Goal: Navigation & Orientation: Go to known website

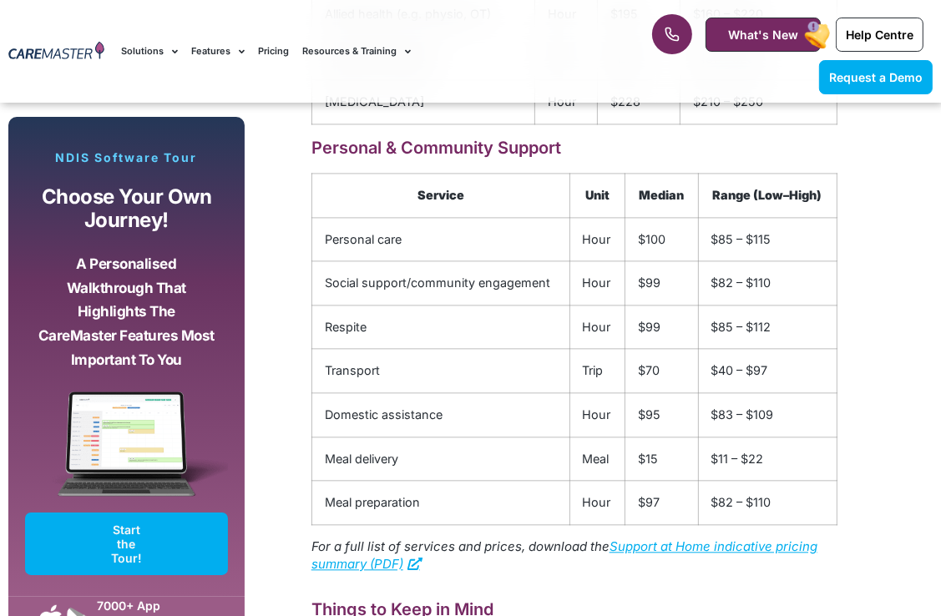
scroll to position [2633, 0]
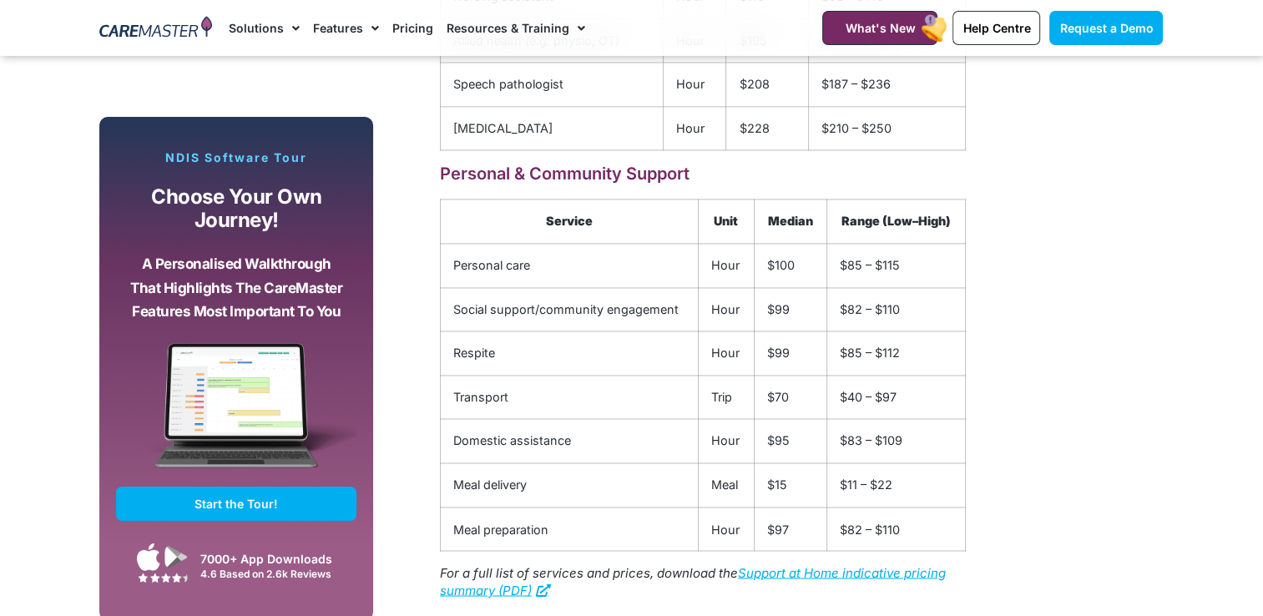
scroll to position [2648, 0]
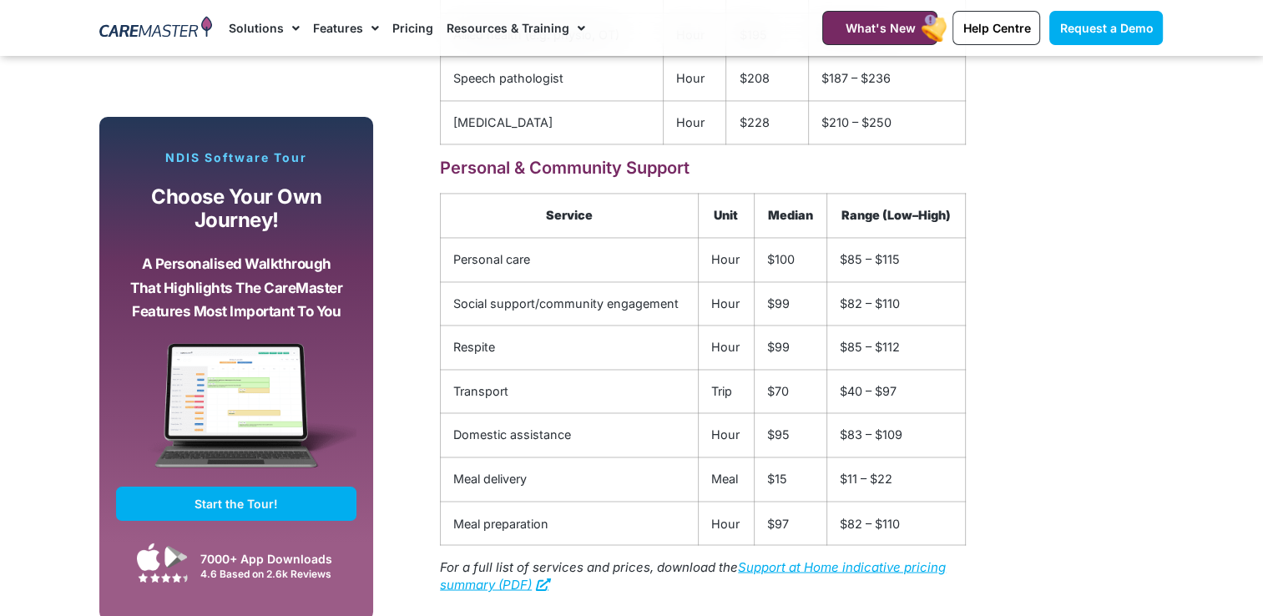
drag, startPoint x: 1262, startPoint y: 326, endPoint x: 1266, endPoint y: 341, distance: 15.6
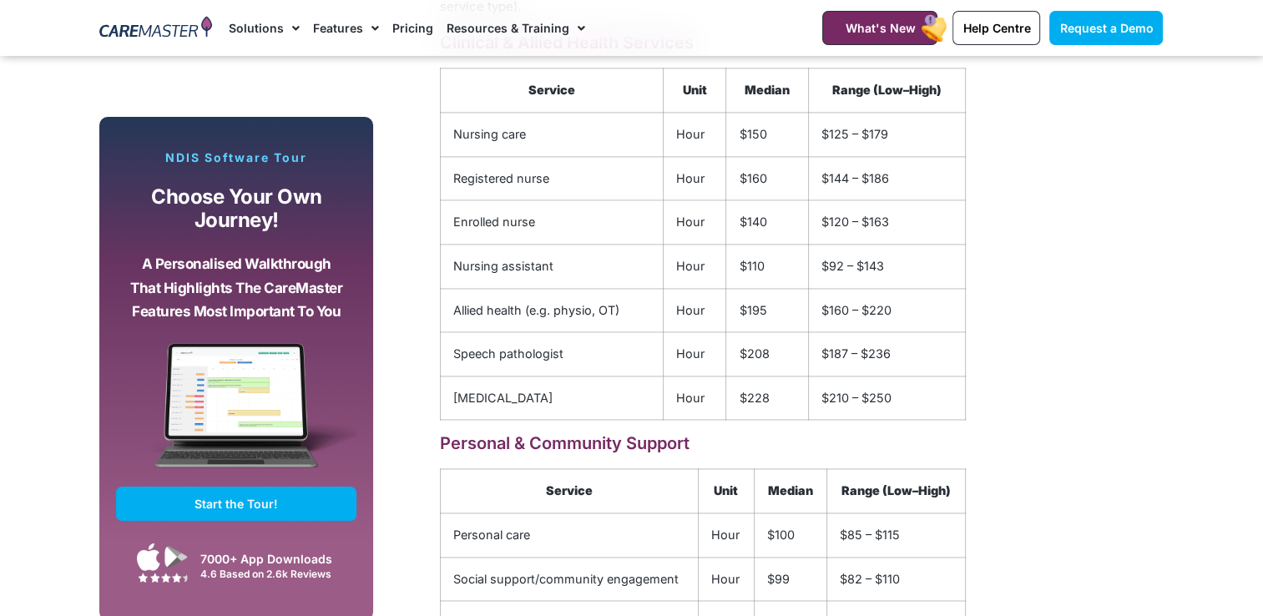
scroll to position [2366, 0]
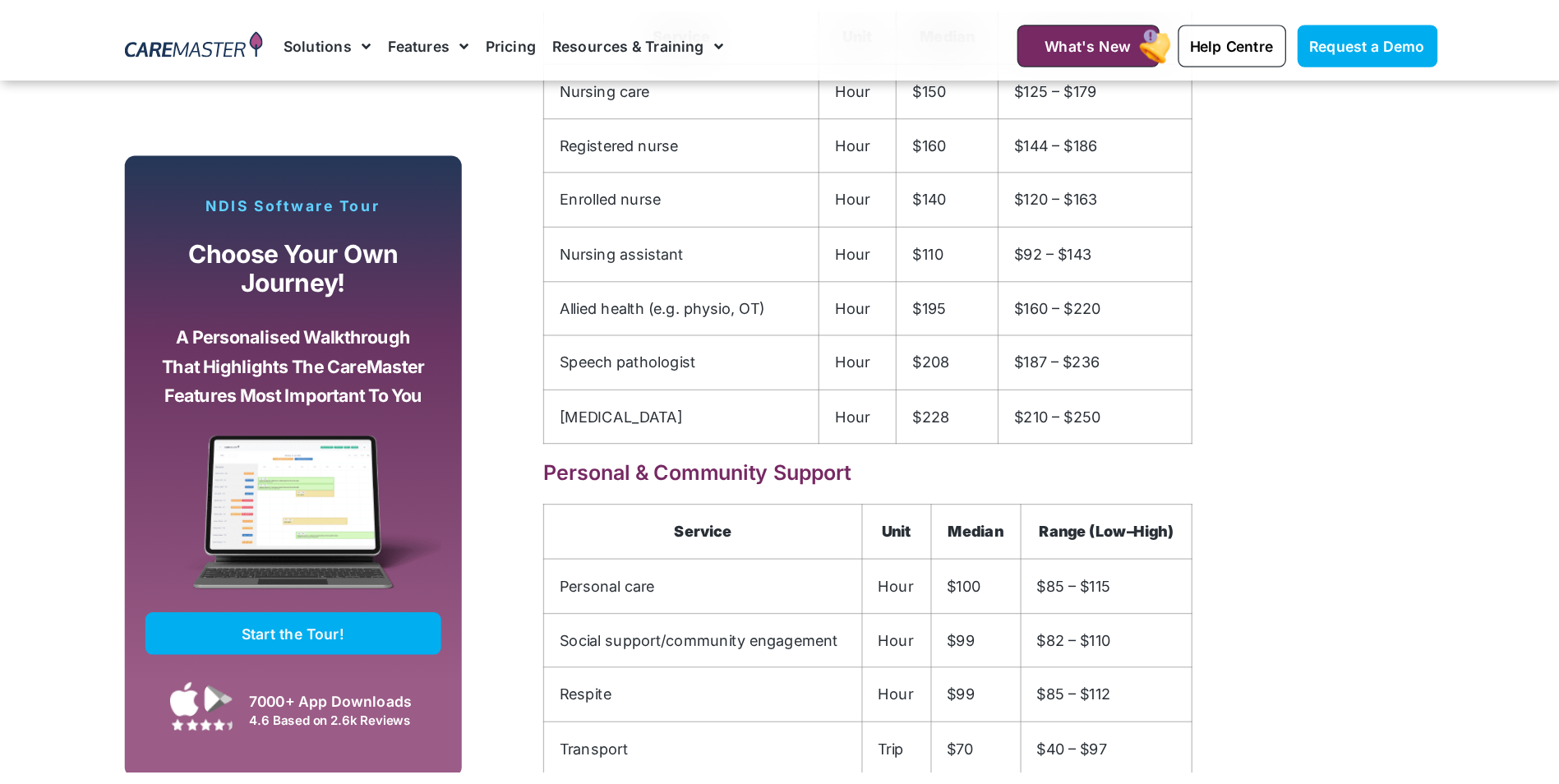
scroll to position [2402, 0]
